Goal: Information Seeking & Learning: Learn about a topic

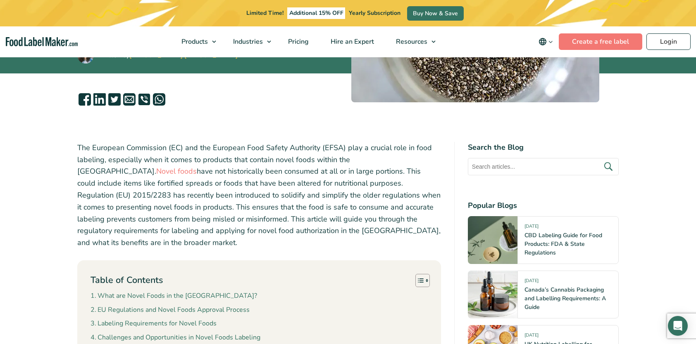
scroll to position [248, 0]
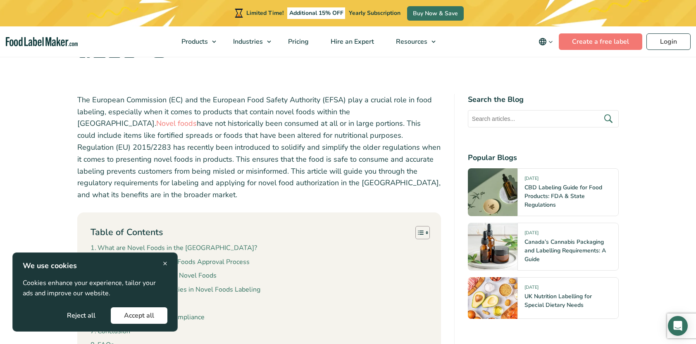
click at [166, 264] on span "×" at bounding box center [165, 263] width 5 height 11
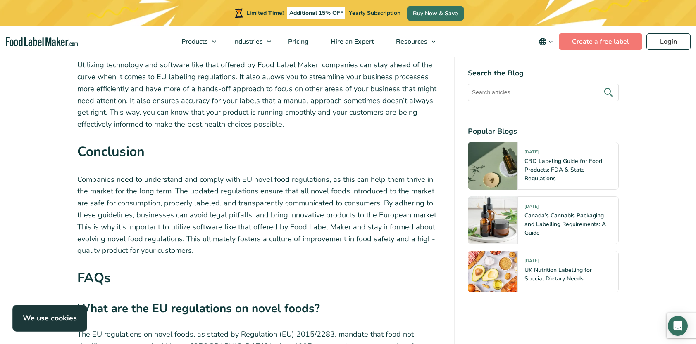
scroll to position [2933, 0]
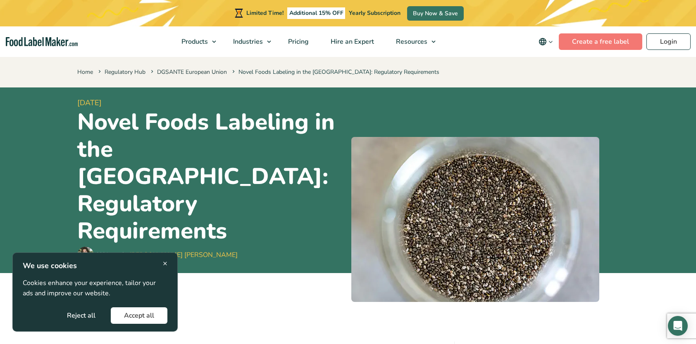
scroll to position [207, 0]
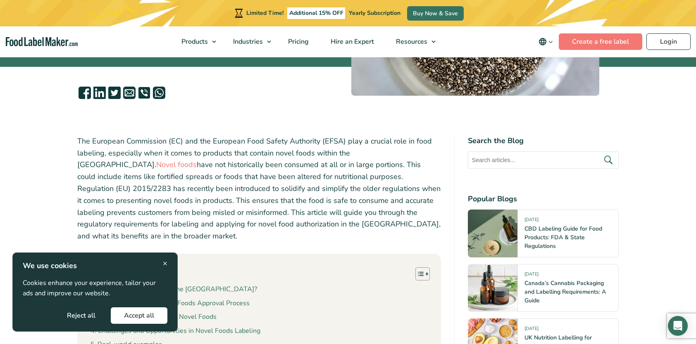
click at [164, 263] on span "×" at bounding box center [165, 263] width 5 height 11
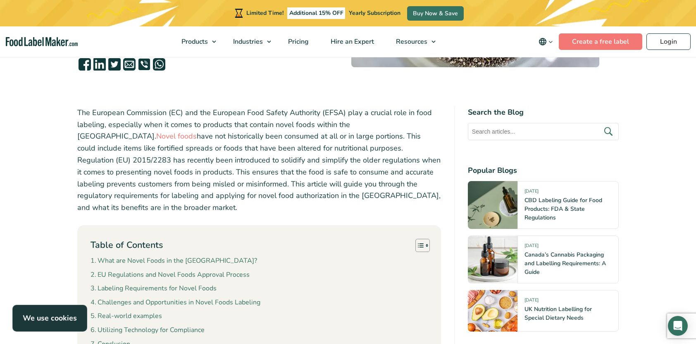
scroll to position [289, 0]
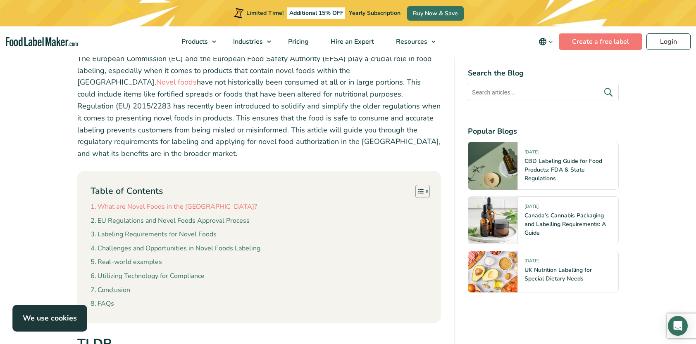
click at [185, 202] on link "What are Novel Foods in the [GEOGRAPHIC_DATA]?" at bounding box center [173, 207] width 166 height 11
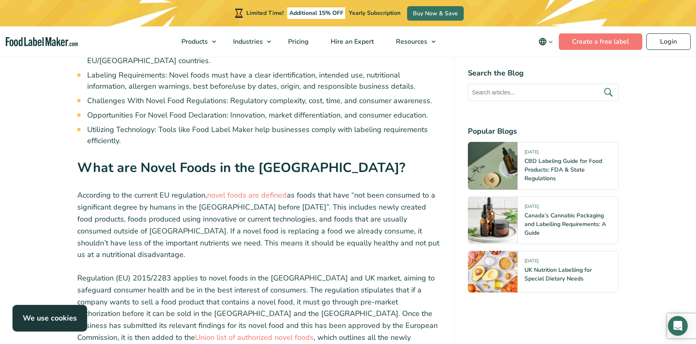
scroll to position [744, 0]
